Goal: Information Seeking & Learning: Find specific page/section

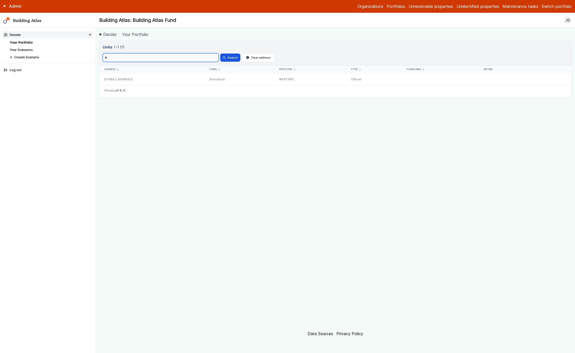
click at [195, 61] on input "*" at bounding box center [161, 57] width 116 height 9
click at [220, 54] on button "Search" at bounding box center [230, 58] width 20 height 8
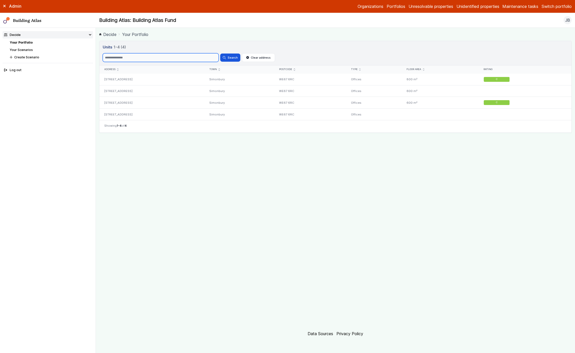
click at [195, 61] on input "Search" at bounding box center [161, 57] width 116 height 9
click at [220, 54] on button "Search" at bounding box center [230, 58] width 20 height 8
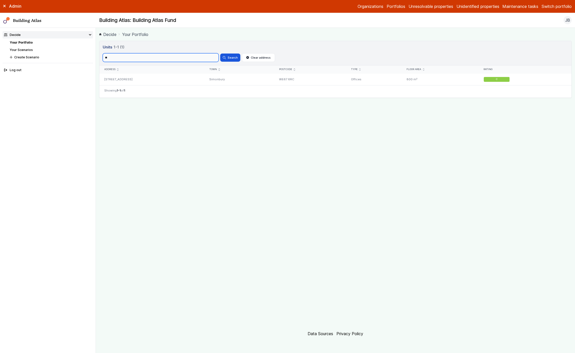
click at [195, 61] on input "**" at bounding box center [161, 57] width 116 height 9
type input "*"
click at [220, 54] on button "Search" at bounding box center [230, 58] width 20 height 8
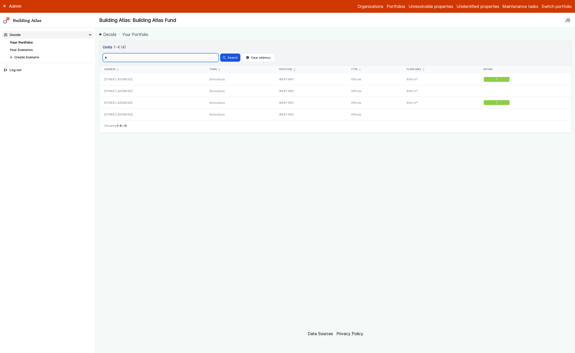
type input "*"
click at [220, 54] on button "Search" at bounding box center [230, 58] width 20 height 8
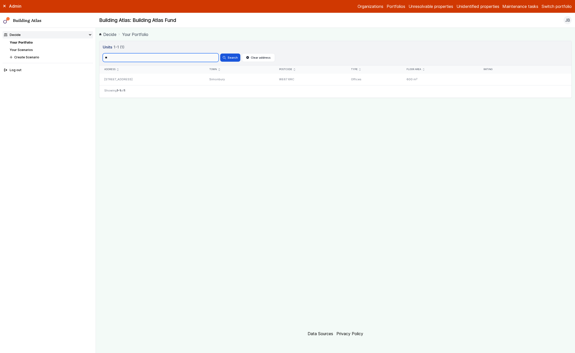
click at [220, 54] on button "Search" at bounding box center [230, 58] width 20 height 8
click at [147, 60] on input "**" at bounding box center [161, 57] width 116 height 9
type input "*"
click at [220, 54] on button "Search" at bounding box center [230, 58] width 20 height 8
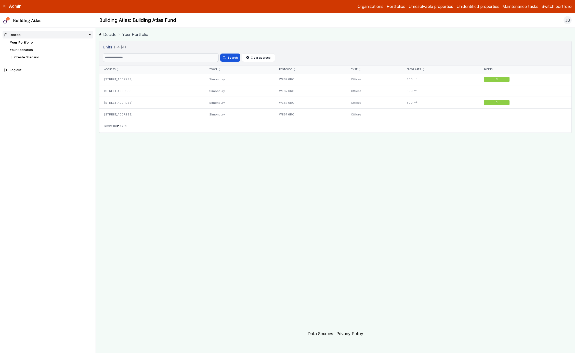
click at [116, 34] on link "Decide" at bounding box center [107, 34] width 17 height 6
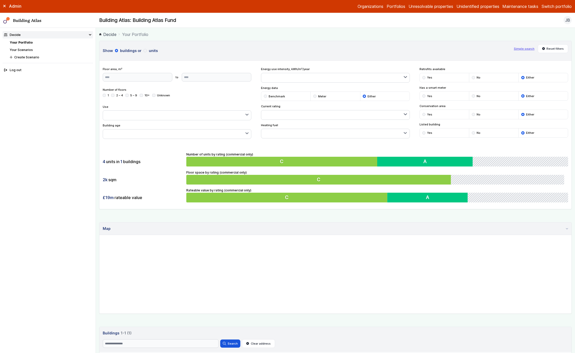
scroll to position [60, 0]
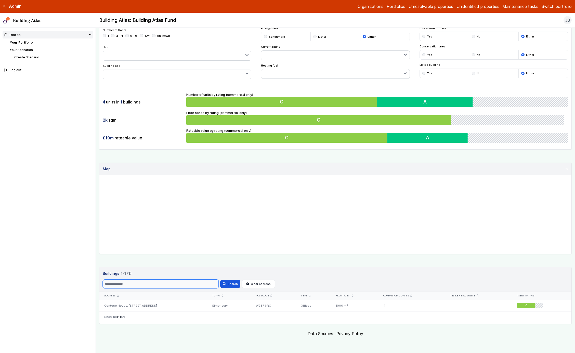
click at [147, 285] on input "Search" at bounding box center [161, 284] width 116 height 9
click at [220, 280] on button "Search" at bounding box center [230, 284] width 20 height 8
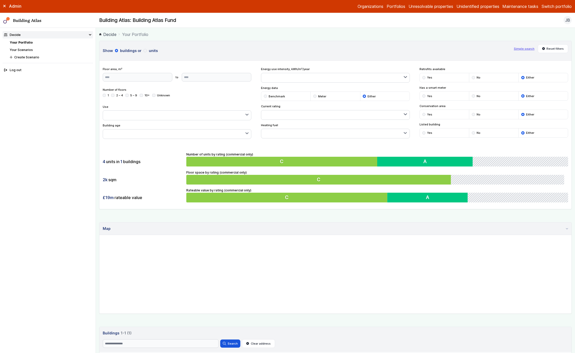
click at [0, 0] on button "units" at bounding box center [0, 0] width 0 height 0
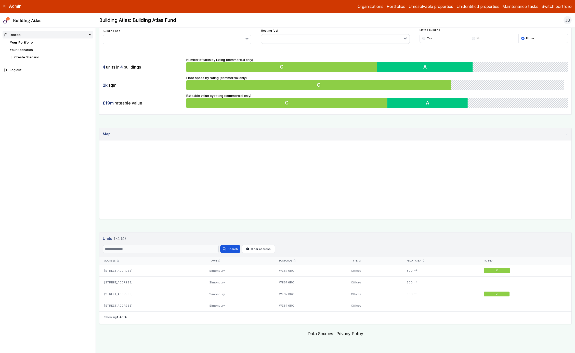
click at [162, 243] on header "Units 4 1-4 (4) Search Search Clear address" at bounding box center [335, 244] width 472 height 24
click at [162, 248] on input "Search" at bounding box center [161, 249] width 116 height 9
type input "*"
click at [220, 245] on button "Search" at bounding box center [230, 249] width 20 height 8
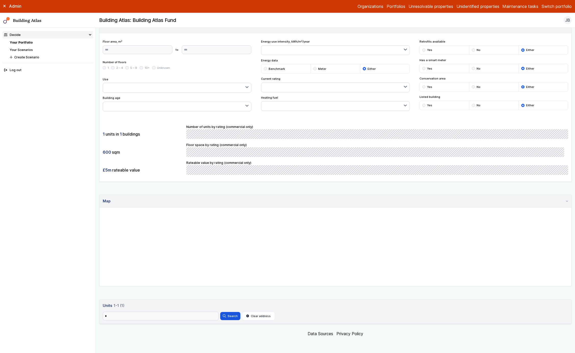
scroll to position [28, 0]
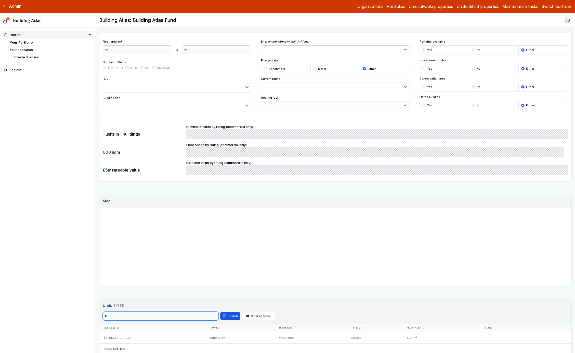
click at [157, 318] on input "*" at bounding box center [161, 316] width 116 height 9
click at [220, 312] on button "Search" at bounding box center [230, 316] width 20 height 8
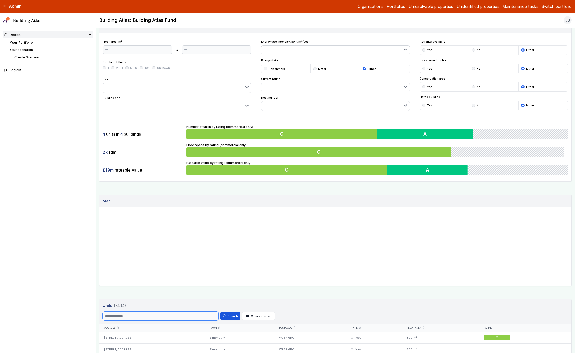
click at [157, 318] on input "Search" at bounding box center [161, 316] width 116 height 9
click at [220, 312] on button "Search" at bounding box center [230, 316] width 20 height 8
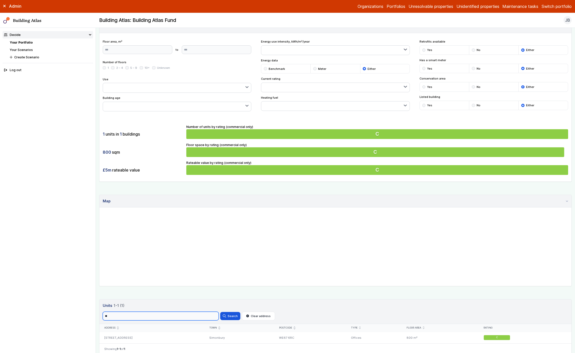
click at [157, 318] on input "**" at bounding box center [161, 316] width 116 height 9
type input "*"
click at [220, 312] on button "Search" at bounding box center [230, 316] width 20 height 8
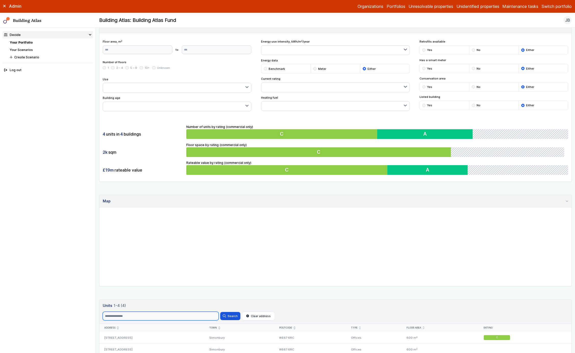
click at [157, 318] on input "Search" at bounding box center [161, 316] width 116 height 9
click at [220, 312] on button "Search" at bounding box center [230, 316] width 20 height 8
click at [157, 317] on input "**" at bounding box center [161, 316] width 116 height 9
click at [220, 312] on button "Search" at bounding box center [230, 316] width 20 height 8
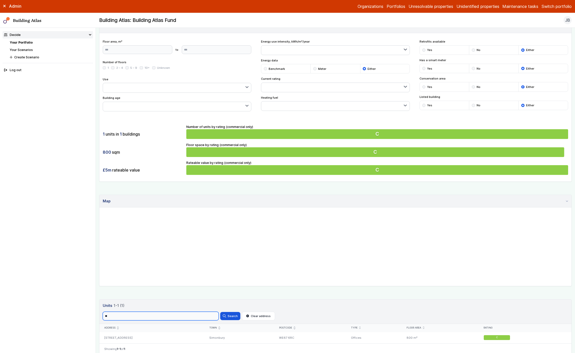
click at [157, 317] on input "**" at bounding box center [161, 316] width 116 height 9
type input "*"
click at [220, 312] on button "Search" at bounding box center [230, 316] width 20 height 8
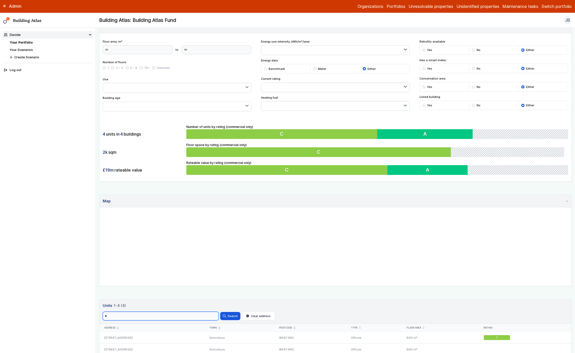
click at [130, 313] on input "*" at bounding box center [161, 316] width 116 height 9
click at [220, 312] on button "Search" at bounding box center [230, 316] width 20 height 8
click at [130, 313] on input "*" at bounding box center [161, 316] width 116 height 9
click at [220, 312] on button "Search" at bounding box center [230, 316] width 20 height 8
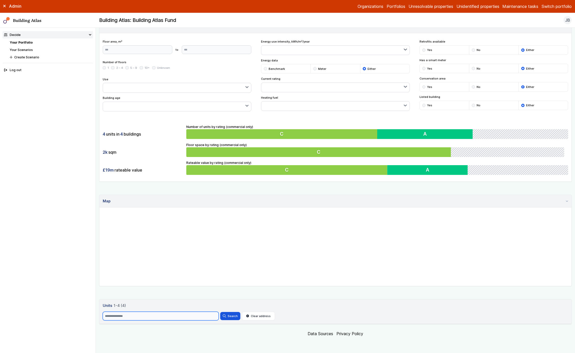
click at [176, 316] on input "Search" at bounding box center [161, 316] width 116 height 9
click at [220, 312] on button "Search" at bounding box center [230, 316] width 20 height 8
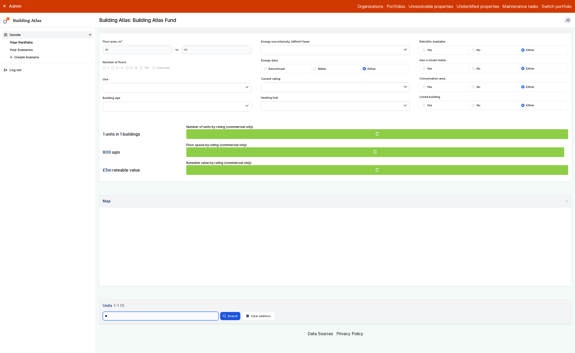
type input "*"
click at [220, 312] on button "Search" at bounding box center [230, 316] width 20 height 8
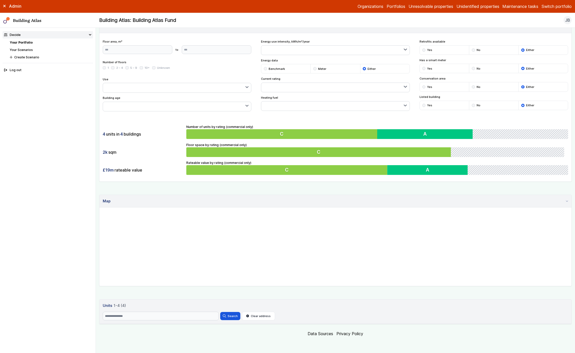
click at [163, 304] on link "Units 4 1-4 (4)" at bounding box center [336, 306] width 466 height 6
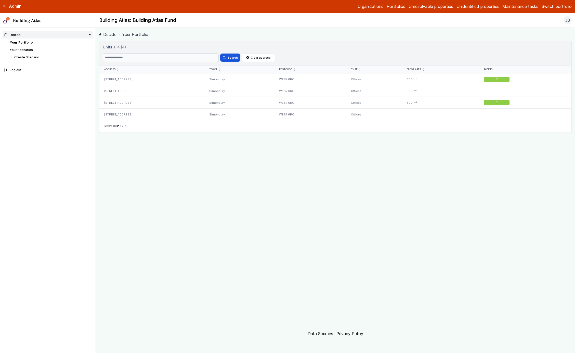
click at [111, 34] on link "Decide" at bounding box center [107, 34] width 17 height 6
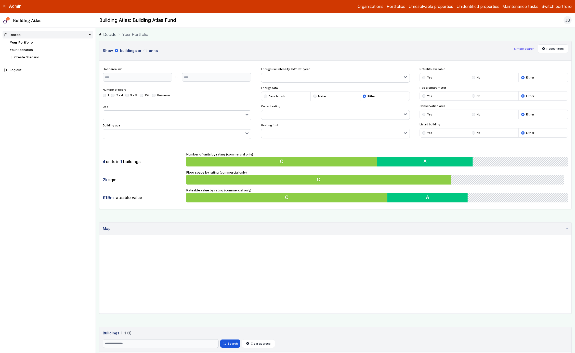
scroll to position [60, 0]
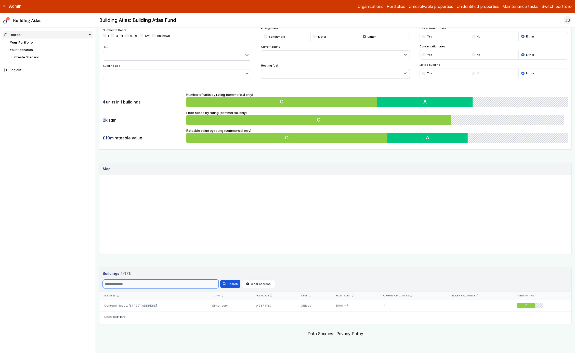
click at [205, 283] on input "Search" at bounding box center [161, 284] width 116 height 9
type input "**"
click at [220, 280] on button "Search" at bounding box center [230, 284] width 20 height 8
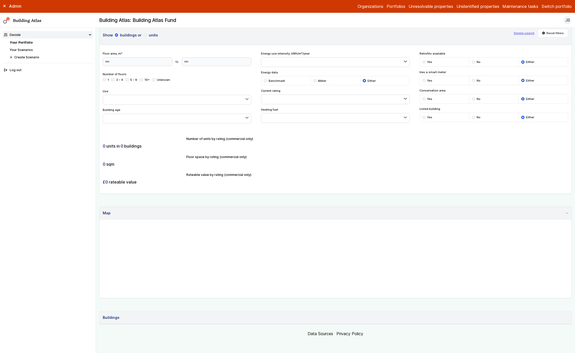
scroll to position [16, 0]
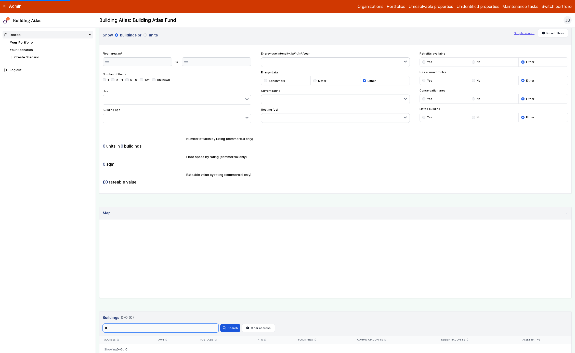
click at [180, 325] on input "**" at bounding box center [161, 328] width 116 height 9
click at [220, 324] on button "Search" at bounding box center [230, 328] width 20 height 8
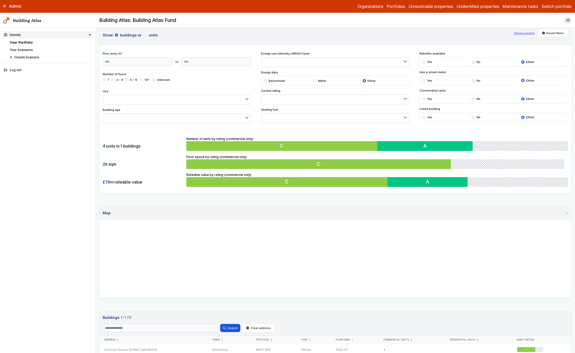
scroll to position [60, 0]
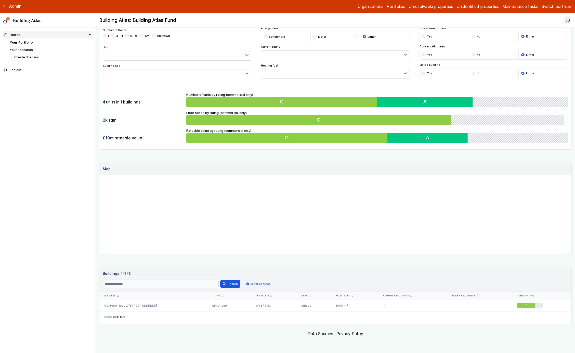
click at [251, 286] on button "Clear address" at bounding box center [258, 284] width 33 height 9
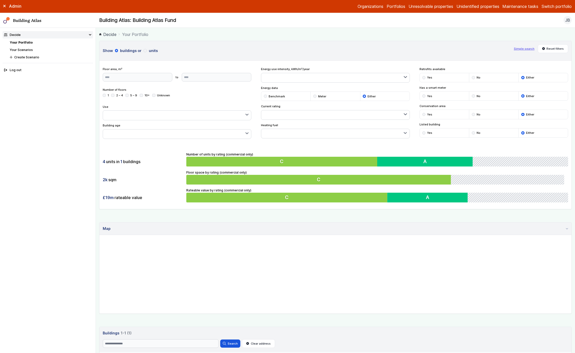
click at [0, 0] on button "units" at bounding box center [0, 0] width 0 height 0
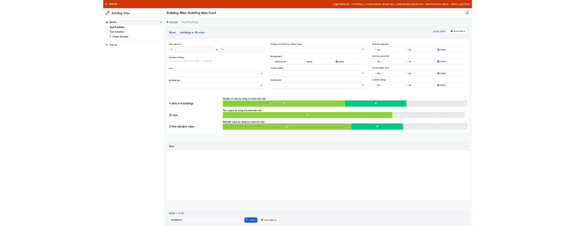
scroll to position [28, 0]
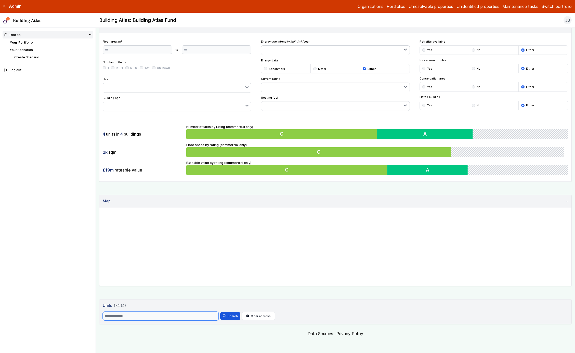
click at [156, 315] on input "Search" at bounding box center [161, 316] width 116 height 9
click at [164, 316] on input "Search" at bounding box center [161, 316] width 116 height 9
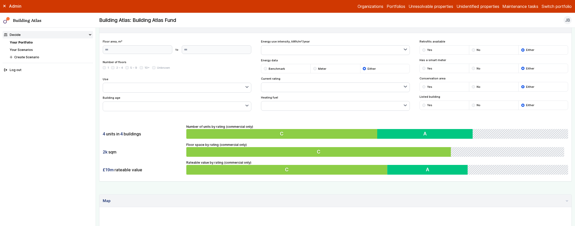
click at [99, 185] on div "Show buildings or units Simple search Reset filters Floor area, m² to Update Nu…" at bounding box center [335, 173] width 473 height 320
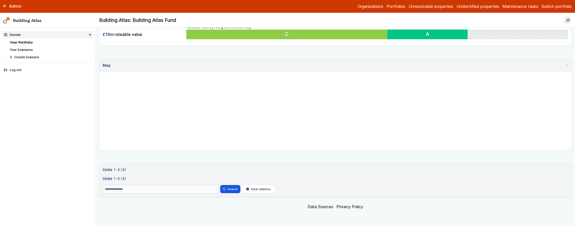
scroll to position [154, 0]
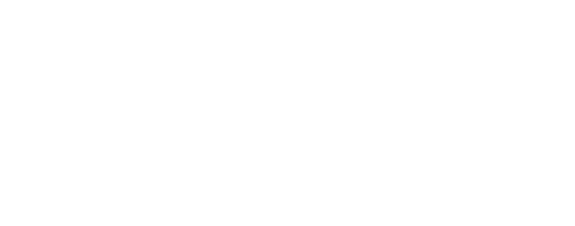
click at [0, 0] on span "1-4 (4)" at bounding box center [0, 0] width 0 height 0
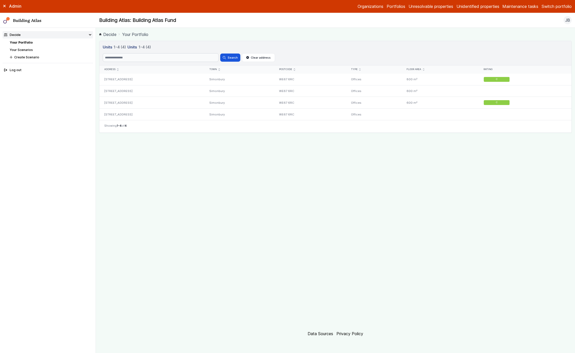
click at [115, 50] on header "Units 4 1-4 (4) Units 4 1-4 (4) Search Search Clear address" at bounding box center [335, 53] width 472 height 24
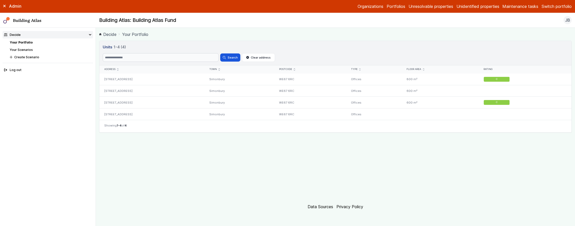
click at [113, 36] on link "Decide" at bounding box center [107, 34] width 17 height 6
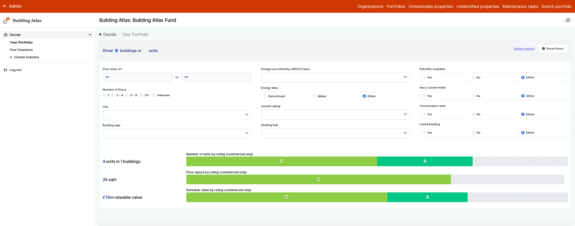
scroll to position [186, 0]
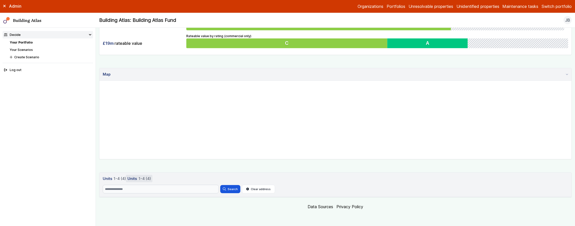
click at [129, 178] on h3 "Units 4 1-4 (4)" at bounding box center [139, 178] width 27 height 7
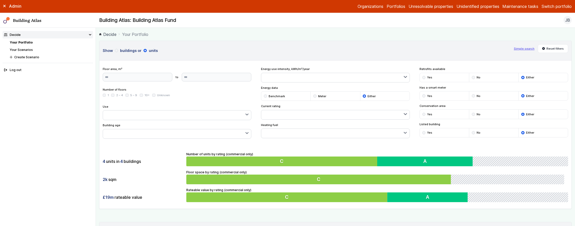
scroll to position [154, 0]
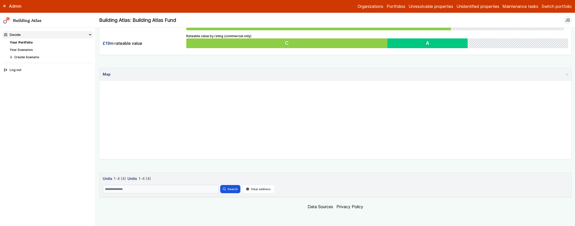
click at [116, 179] on span "1-4 (4)" at bounding box center [120, 179] width 12 height 6
click at [115, 180] on span "1-4 (4)" at bounding box center [120, 179] width 12 height 6
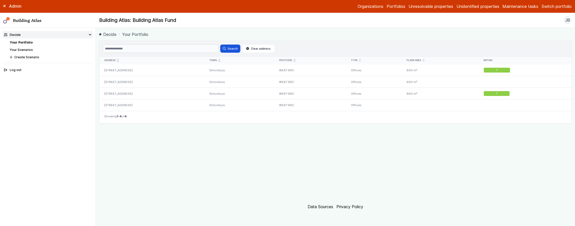
click at [112, 34] on link "Decide" at bounding box center [107, 34] width 17 height 6
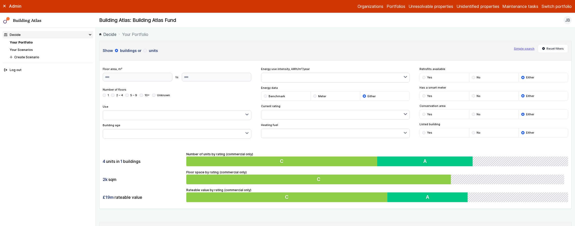
click at [0, 0] on button "units" at bounding box center [0, 0] width 0 height 0
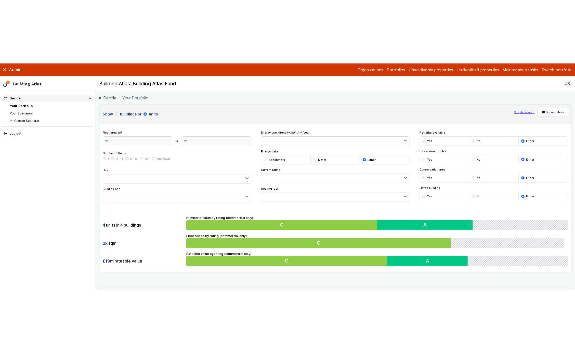
scroll to position [154, 0]
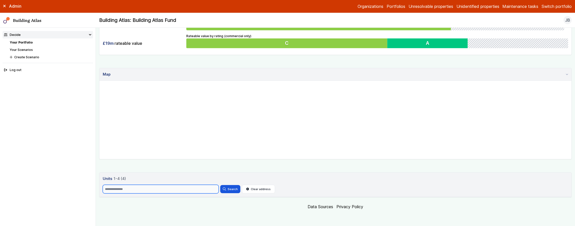
click at [146, 192] on input "Search" at bounding box center [161, 189] width 116 height 9
type input "*"
click at [220, 185] on button "Search" at bounding box center [230, 189] width 20 height 8
type input "*"
click at [220, 185] on button "Search" at bounding box center [230, 189] width 20 height 8
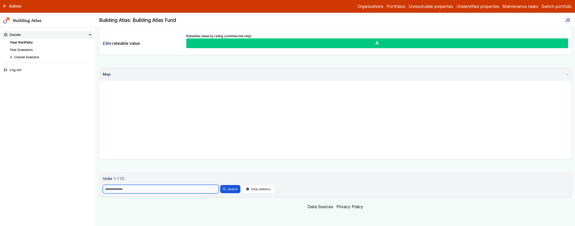
click at [220, 185] on button "Search" at bounding box center [230, 189] width 20 height 8
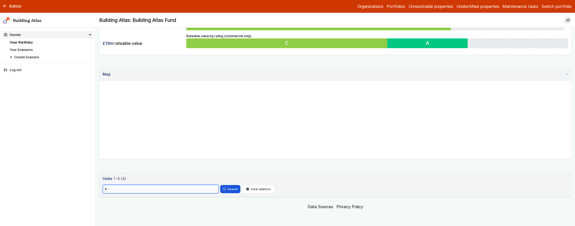
type input "*"
click at [220, 185] on button "Search" at bounding box center [230, 189] width 20 height 8
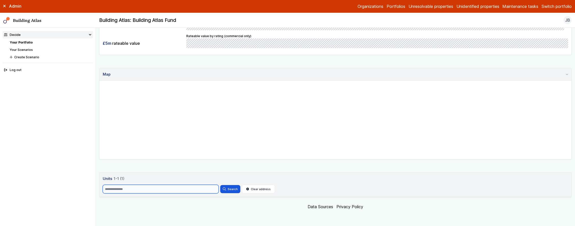
click at [220, 185] on button "Search" at bounding box center [230, 189] width 20 height 8
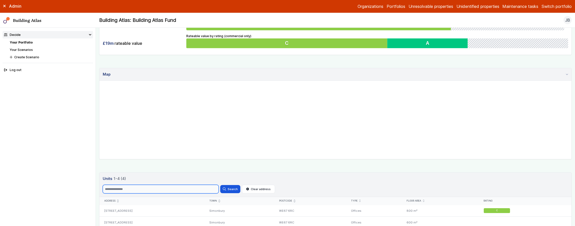
click at [153, 191] on input "Search" at bounding box center [161, 189] width 116 height 9
type input "*"
click at [220, 185] on button "Search" at bounding box center [230, 189] width 20 height 8
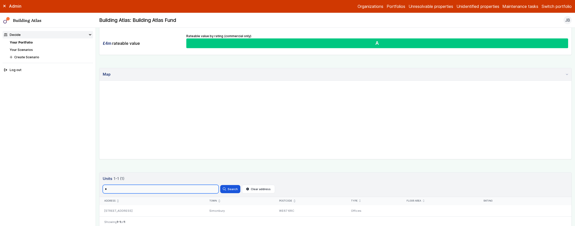
click at [153, 191] on input "*" at bounding box center [161, 189] width 116 height 9
click at [220, 185] on button "Search" at bounding box center [230, 189] width 20 height 8
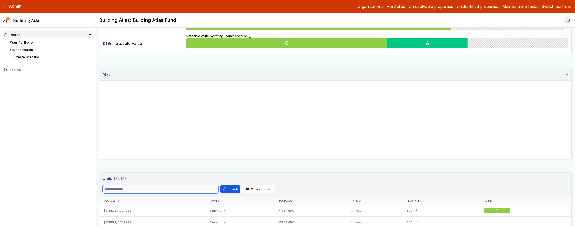
click at [153, 191] on input "Search" at bounding box center [161, 189] width 116 height 9
type input "*"
click at [220, 185] on button "Search" at bounding box center [230, 189] width 20 height 8
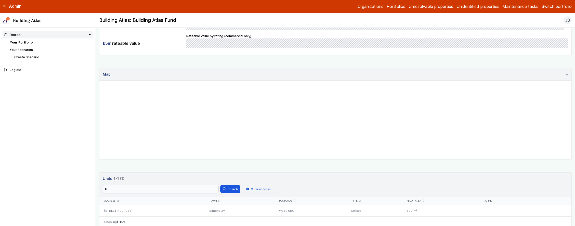
click at [274, 192] on button "Clear address" at bounding box center [258, 189] width 33 height 9
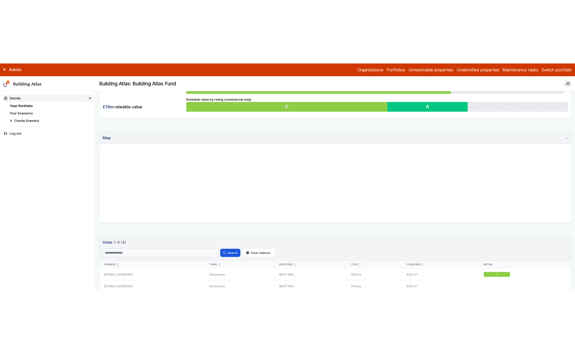
scroll to position [95, 0]
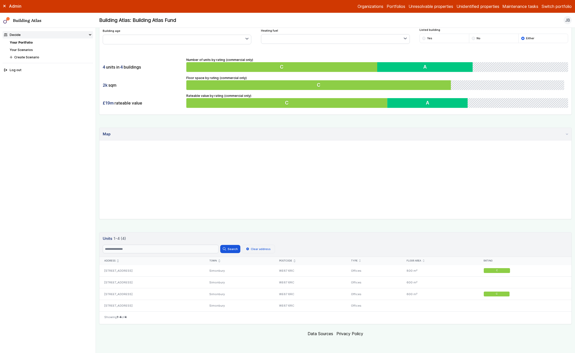
click at [259, 226] on button "Clear address" at bounding box center [258, 249] width 33 height 9
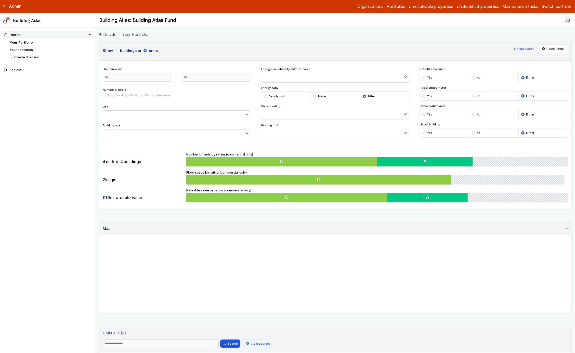
click at [263, 226] on button "Clear address" at bounding box center [258, 343] width 33 height 9
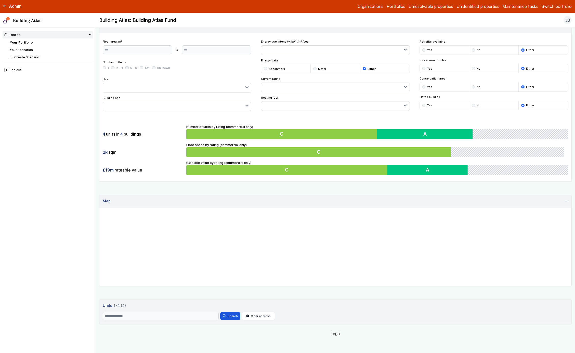
scroll to position [95, 0]
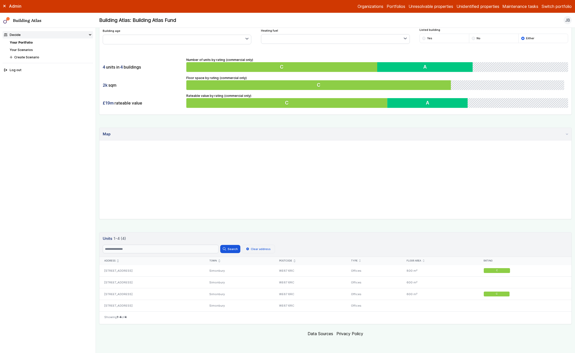
click at [256, 226] on button "Clear address" at bounding box center [258, 249] width 33 height 9
click at [212, 226] on input "Search" at bounding box center [161, 249] width 116 height 9
type input "*"
click at [220, 226] on button "Search" at bounding box center [230, 249] width 20 height 8
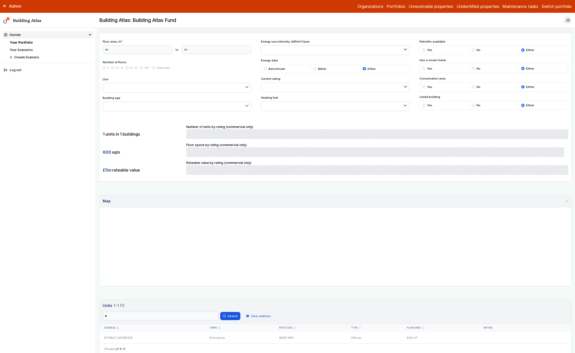
click at [257, 226] on button "Clear address" at bounding box center [258, 316] width 33 height 9
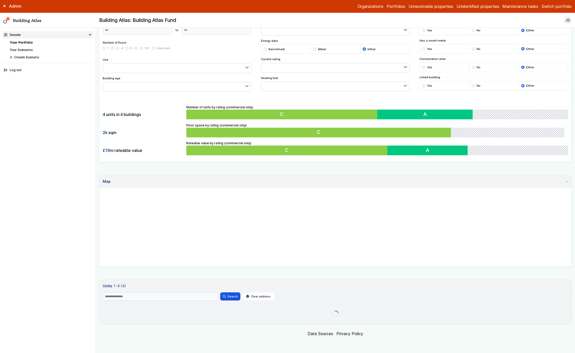
scroll to position [47, 0]
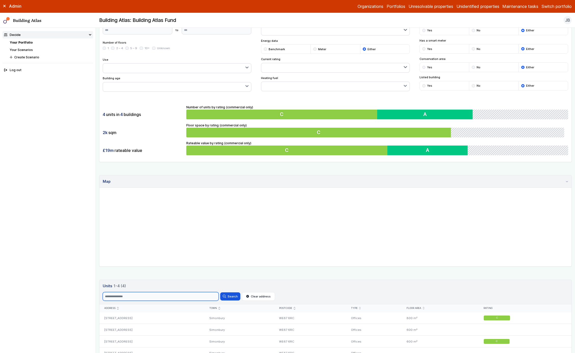
click at [164, 226] on input "Search" at bounding box center [161, 296] width 116 height 9
type input "*"
click at [220, 226] on button "Search" at bounding box center [230, 296] width 20 height 8
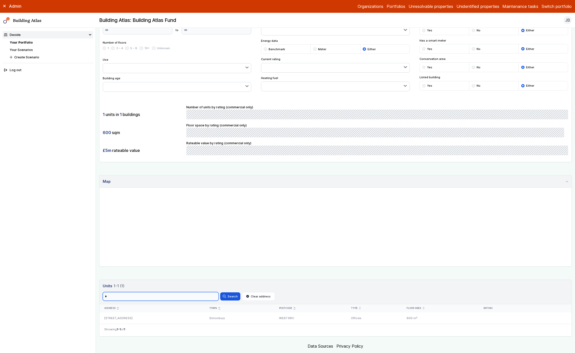
scroll to position [47, 0]
click at [220, 226] on button "Search" at bounding box center [230, 296] width 20 height 8
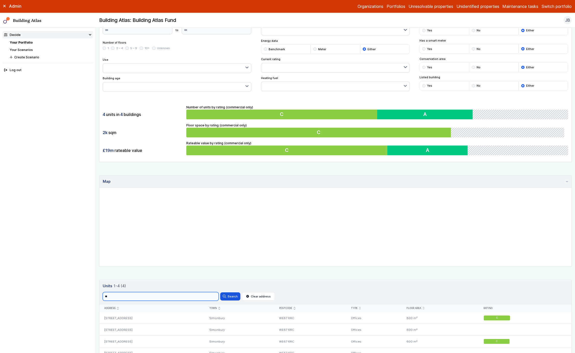
click at [220, 226] on button "Search" at bounding box center [230, 296] width 20 height 8
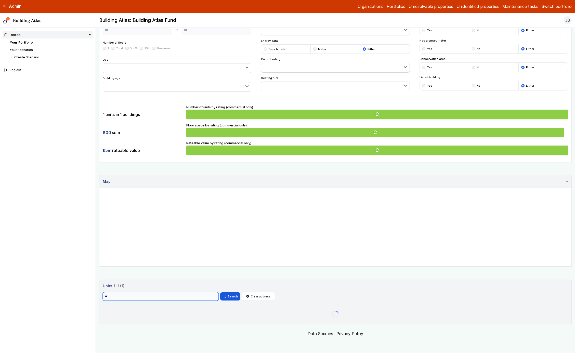
scroll to position [47, 0]
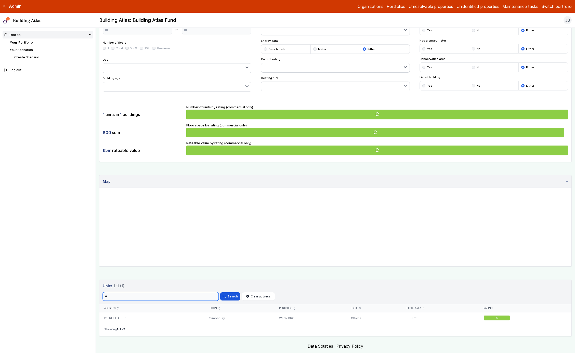
click at [164, 226] on input "**" at bounding box center [161, 296] width 116 height 9
type input "*"
click at [220, 226] on button "Search" at bounding box center [230, 296] width 20 height 8
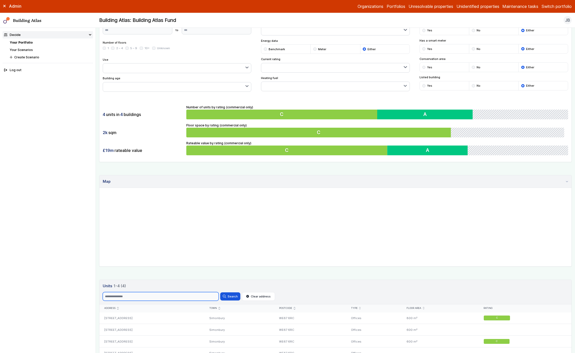
scroll to position [95, 0]
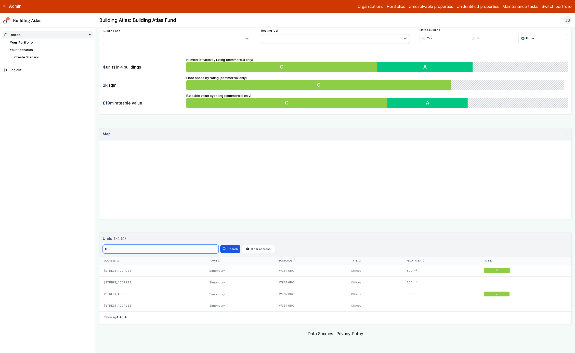
type input "*"
click at [220, 226] on button "Search" at bounding box center [230, 249] width 20 height 8
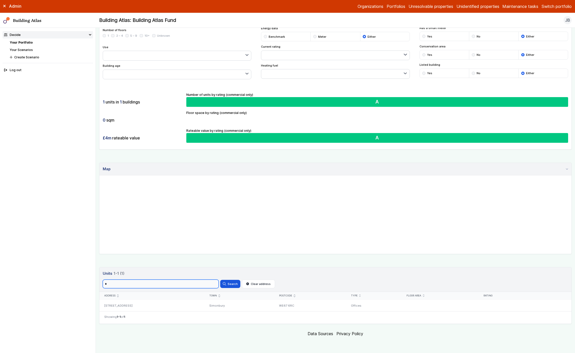
scroll to position [60, 0]
click at [220, 226] on button "Search" at bounding box center [230, 284] width 20 height 8
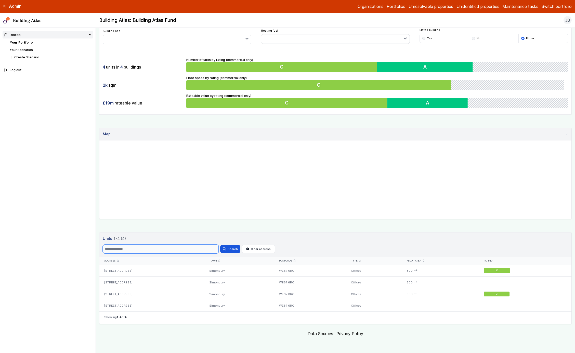
scroll to position [95, 0]
click at [220, 226] on button "Search" at bounding box center [230, 249] width 20 height 8
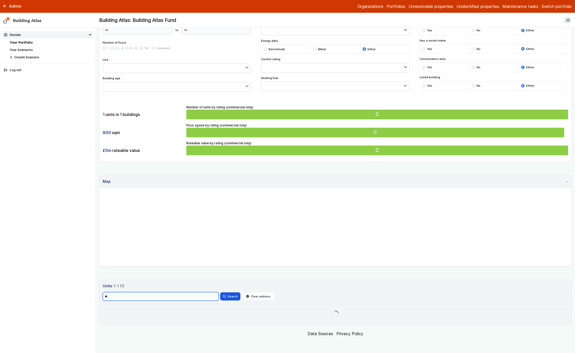
scroll to position [60, 0]
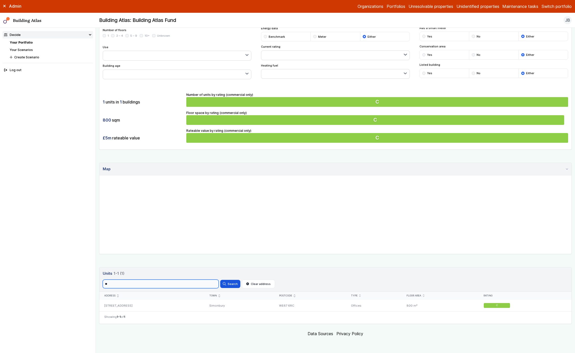
type input "*"
click at [220, 226] on button "Search" at bounding box center [230, 284] width 20 height 8
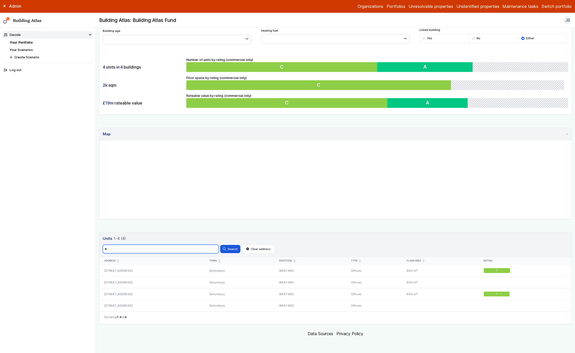
type input "*"
click at [220, 226] on button "Search" at bounding box center [230, 249] width 20 height 8
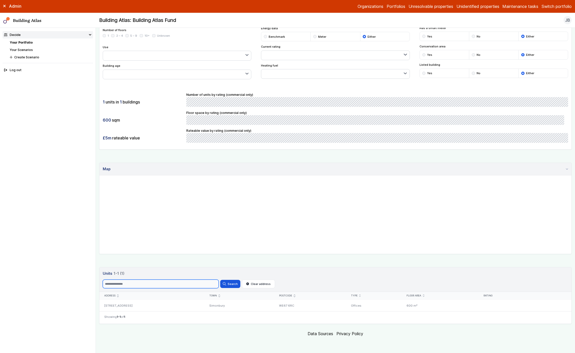
click at [220, 226] on button "Search" at bounding box center [230, 284] width 20 height 8
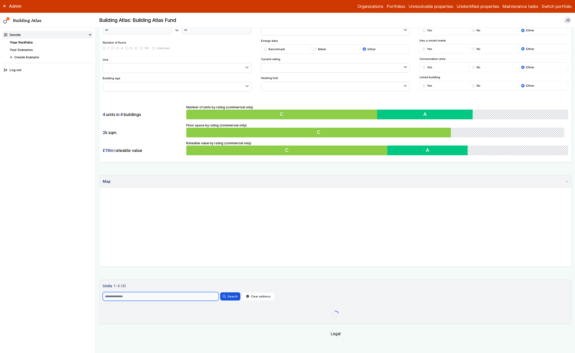
scroll to position [95, 0]
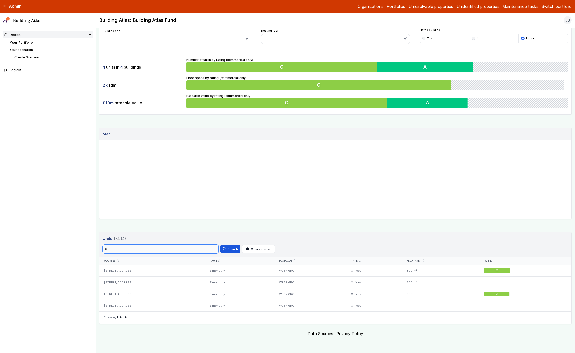
type input "*"
click at [220, 226] on button "Search" at bounding box center [230, 249] width 20 height 8
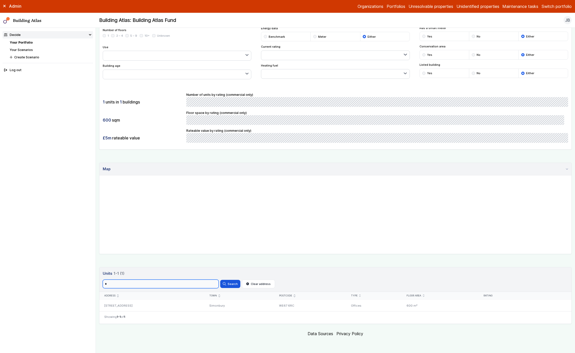
scroll to position [60, 0]
click at [220, 226] on button "Search" at bounding box center [230, 284] width 20 height 8
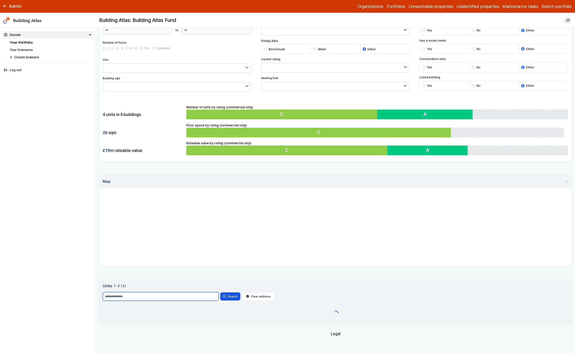
scroll to position [95, 0]
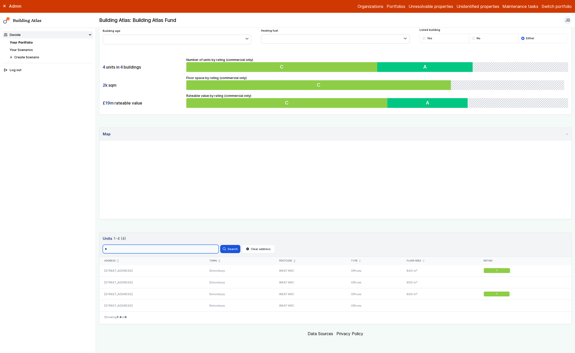
type input "*"
click at [220, 226] on button "Search" at bounding box center [230, 249] width 20 height 8
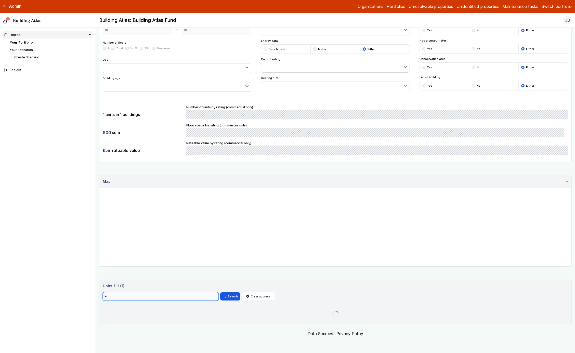
scroll to position [60, 0]
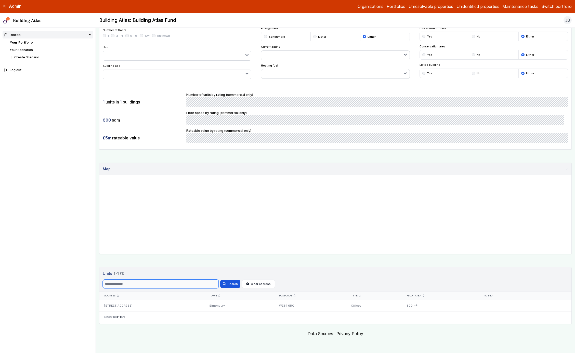
click at [220, 226] on button "Search" at bounding box center [230, 284] width 20 height 8
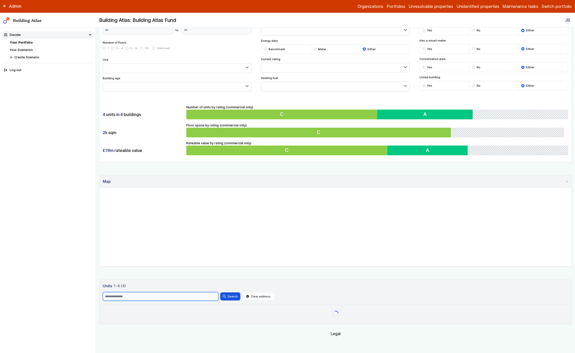
scroll to position [95, 0]
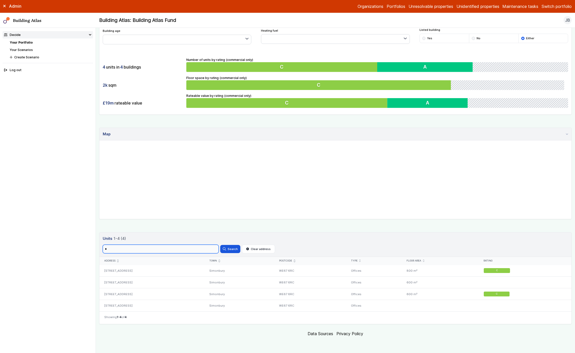
type input "*"
click at [220, 226] on button "Search" at bounding box center [230, 249] width 20 height 8
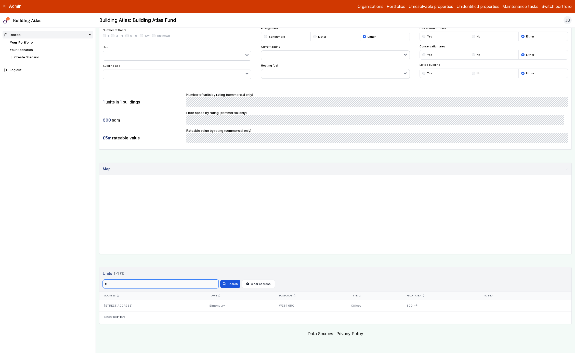
scroll to position [60, 0]
click at [220, 226] on button "Search" at bounding box center [230, 284] width 20 height 8
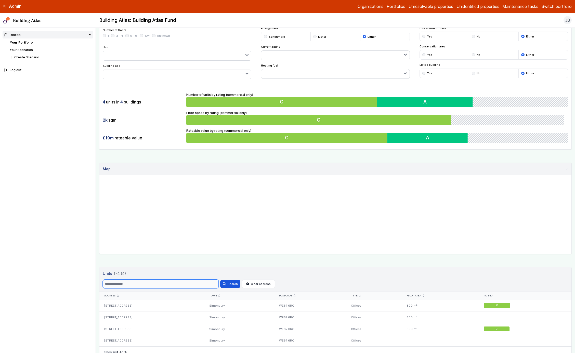
scroll to position [95, 0]
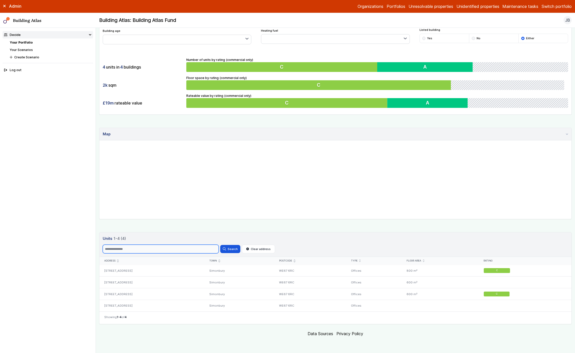
click at [220, 226] on button "Search" at bounding box center [230, 249] width 20 height 8
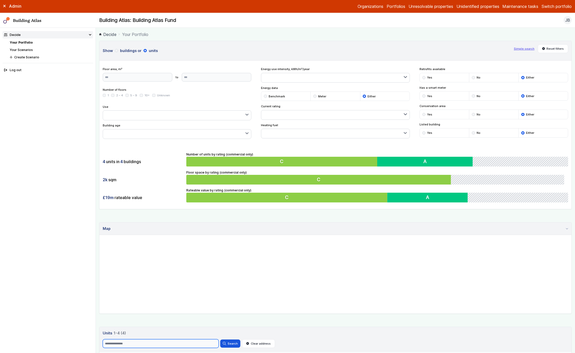
click at [220, 226] on button "Search" at bounding box center [230, 344] width 20 height 8
click at [264, 226] on button "Clear address" at bounding box center [258, 343] width 33 height 9
click at [205, 226] on input "Search" at bounding box center [161, 343] width 116 height 9
type input "*"
click at [220, 226] on button "Search" at bounding box center [230, 344] width 20 height 8
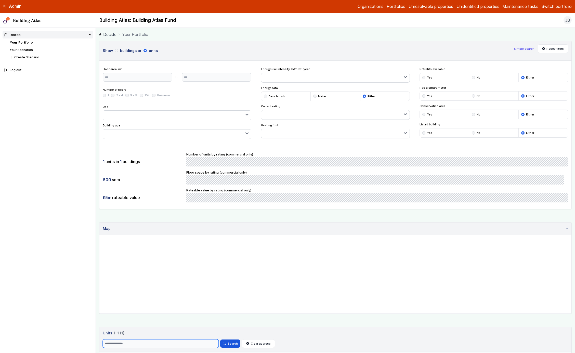
click at [220, 226] on button "Search" at bounding box center [230, 344] width 20 height 8
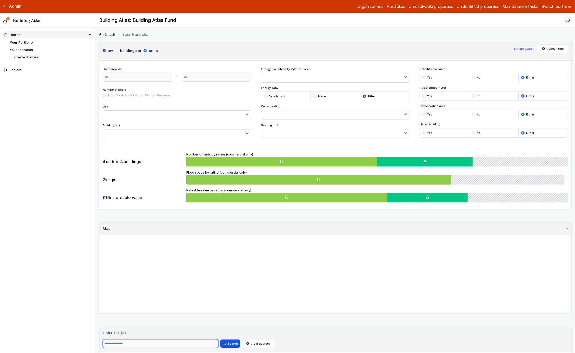
scroll to position [95, 0]
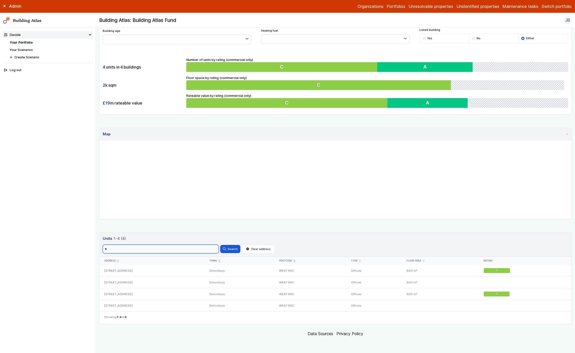
type input "*"
click at [220, 226] on button "Search" at bounding box center [230, 249] width 20 height 8
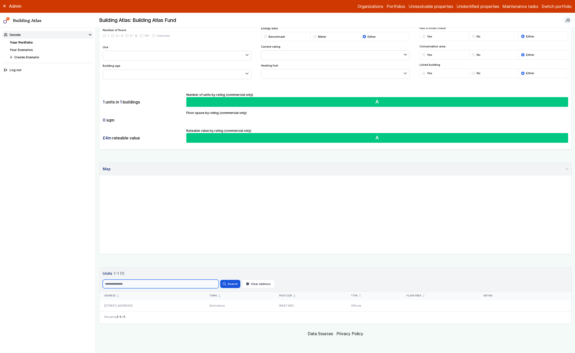
click at [220, 226] on button "Search" at bounding box center [230, 284] width 20 height 8
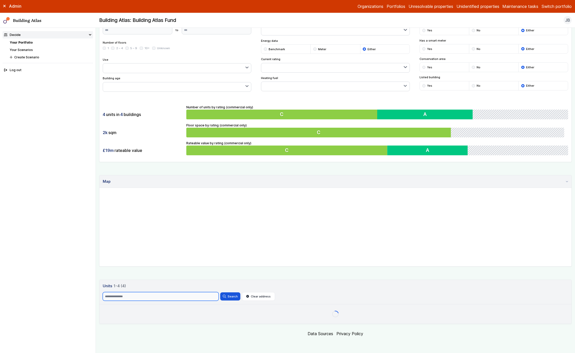
scroll to position [95, 0]
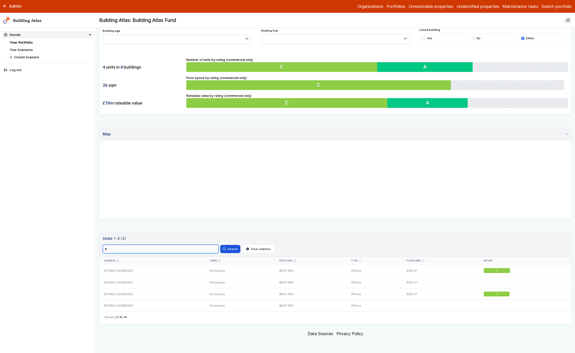
type input "*"
click at [220, 226] on button "Search" at bounding box center [230, 249] width 20 height 8
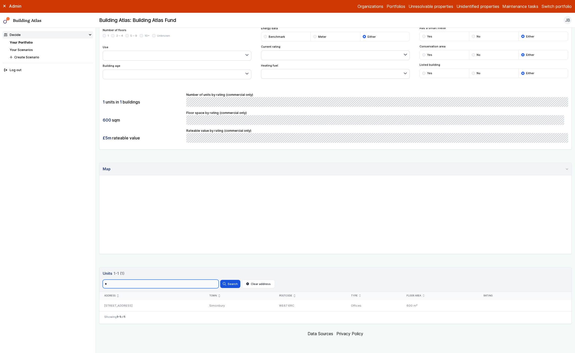
scroll to position [60, 0]
click at [220, 226] on button "Search" at bounding box center [230, 284] width 20 height 8
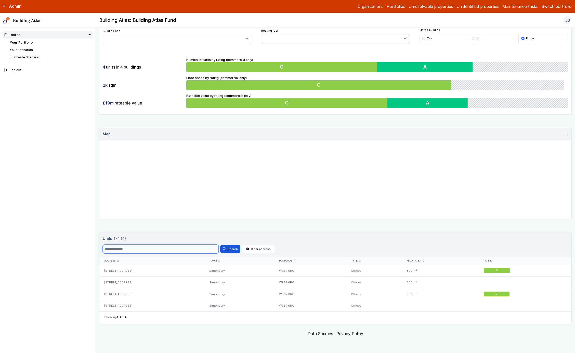
scroll to position [95, 0]
click at [257, 226] on button "Clear address" at bounding box center [258, 249] width 33 height 9
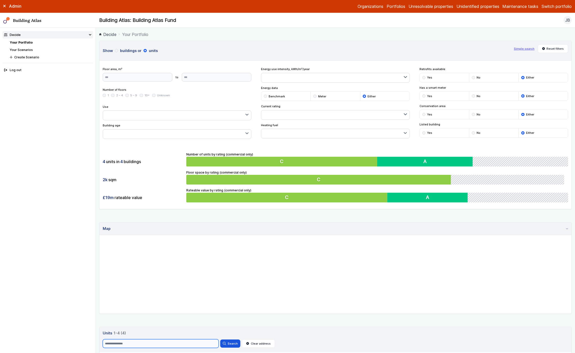
click at [152, 226] on input "Search" at bounding box center [161, 343] width 116 height 9
type input "*"
click at [220, 226] on button "Search" at bounding box center [230, 344] width 20 height 8
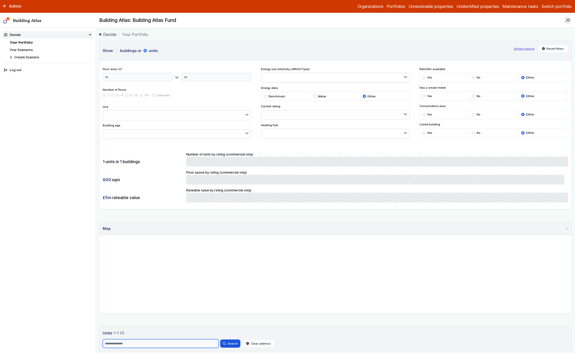
click at [220, 226] on button "Search" at bounding box center [230, 344] width 20 height 8
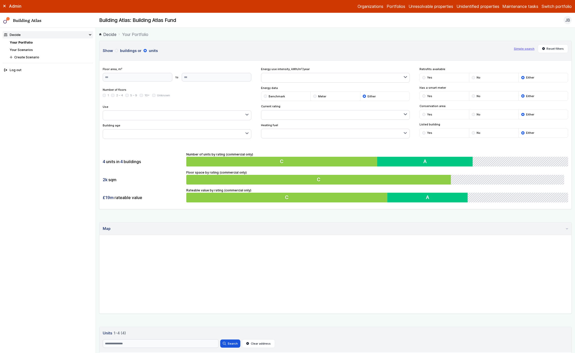
click at [0, 0] on button "buildings" at bounding box center [0, 0] width 0 height 0
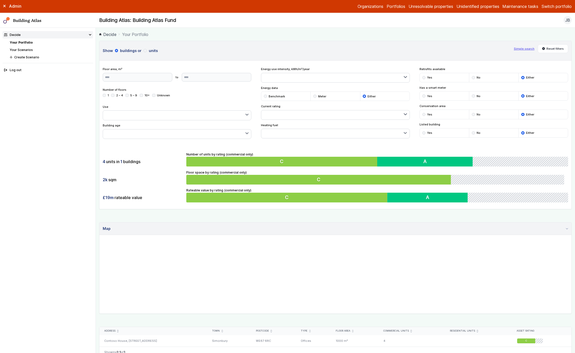
scroll to position [35, 0]
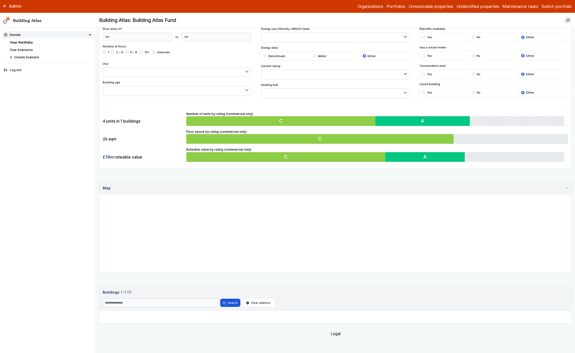
scroll to position [36, 0]
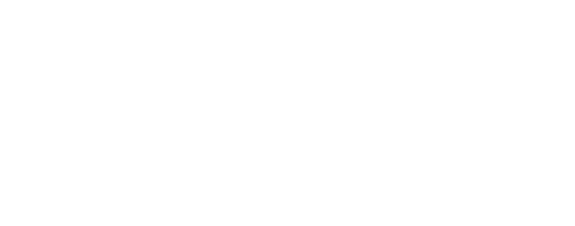
scroll to position [172, 0]
type input "*"
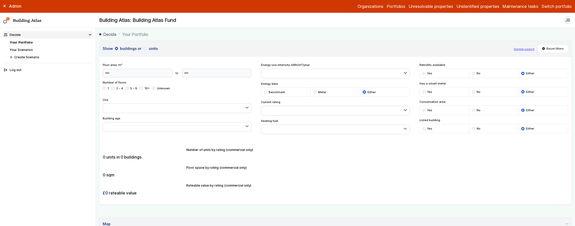
scroll to position [170, 0]
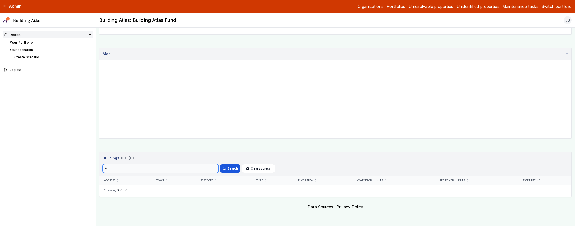
click at [182, 169] on input "*" at bounding box center [161, 168] width 116 height 9
click at [220, 165] on button "Search" at bounding box center [230, 169] width 20 height 8
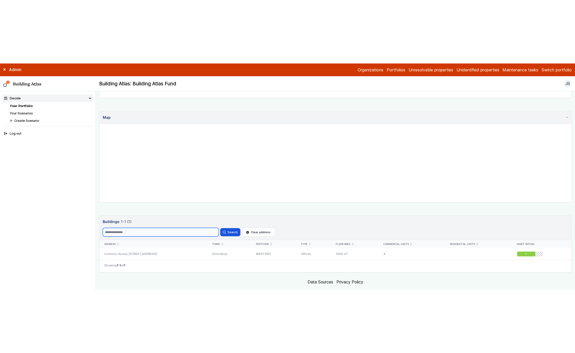
scroll to position [55, 0]
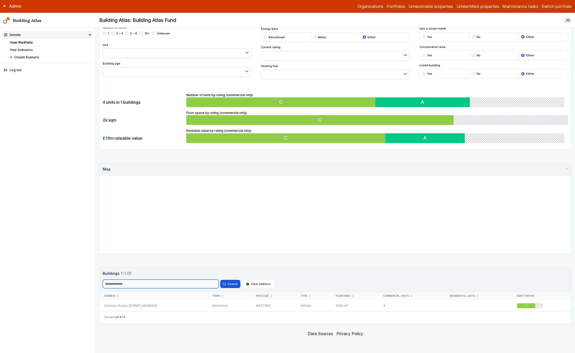
click at [220, 226] on button "Search" at bounding box center [230, 284] width 20 height 8
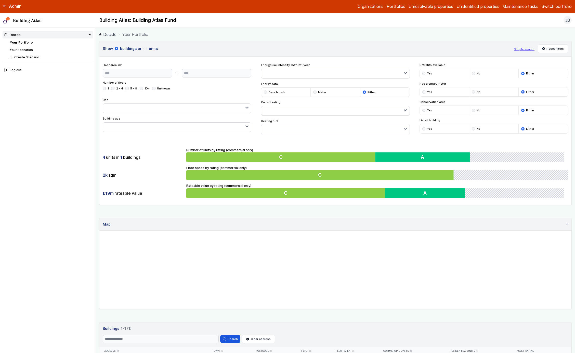
click at [0, 0] on button "units" at bounding box center [0, 0] width 0 height 0
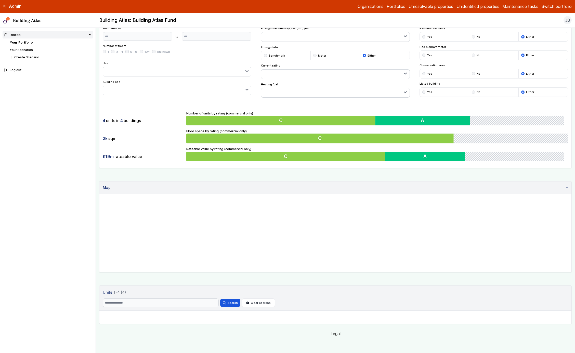
scroll to position [37, 0]
click at [120, 226] on span "1-4 (4)" at bounding box center [120, 293] width 12 height 6
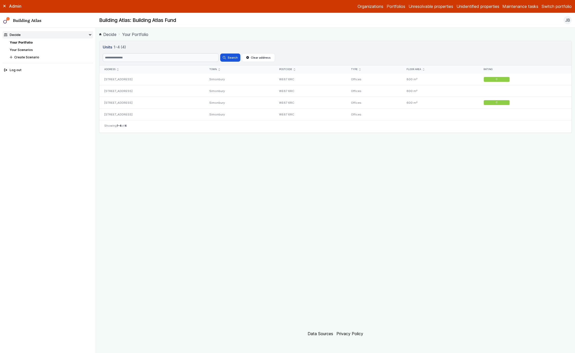
click at [111, 36] on link "Decide" at bounding box center [107, 34] width 17 height 6
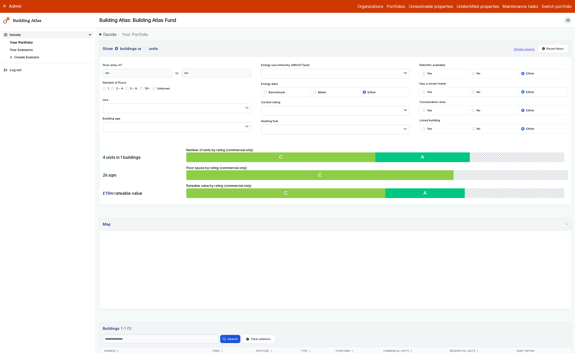
click at [158, 50] on h3 "Show buildings or units" at bounding box center [307, 49] width 408 height 6
click at [157, 50] on h3 "Show buildings or units" at bounding box center [307, 49] width 408 height 6
click at [0, 0] on button "units" at bounding box center [0, 0] width 0 height 0
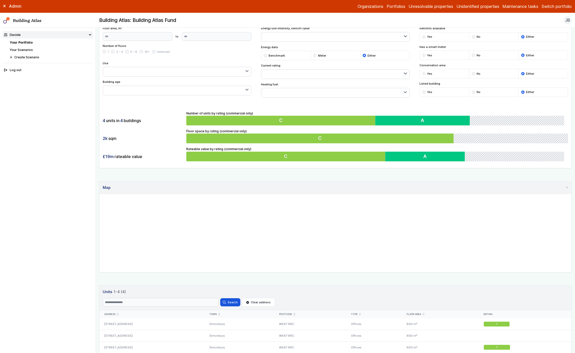
scroll to position [90, 0]
